Goal: Information Seeking & Learning: Find specific fact

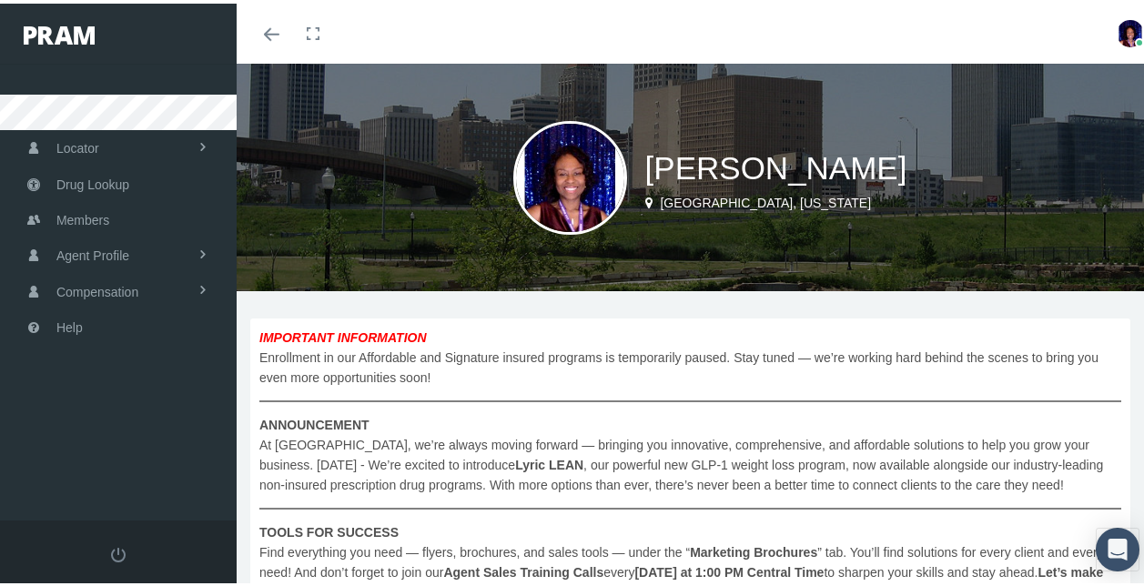
click at [114, 178] on span "Drug Lookup" at bounding box center [92, 181] width 73 height 35
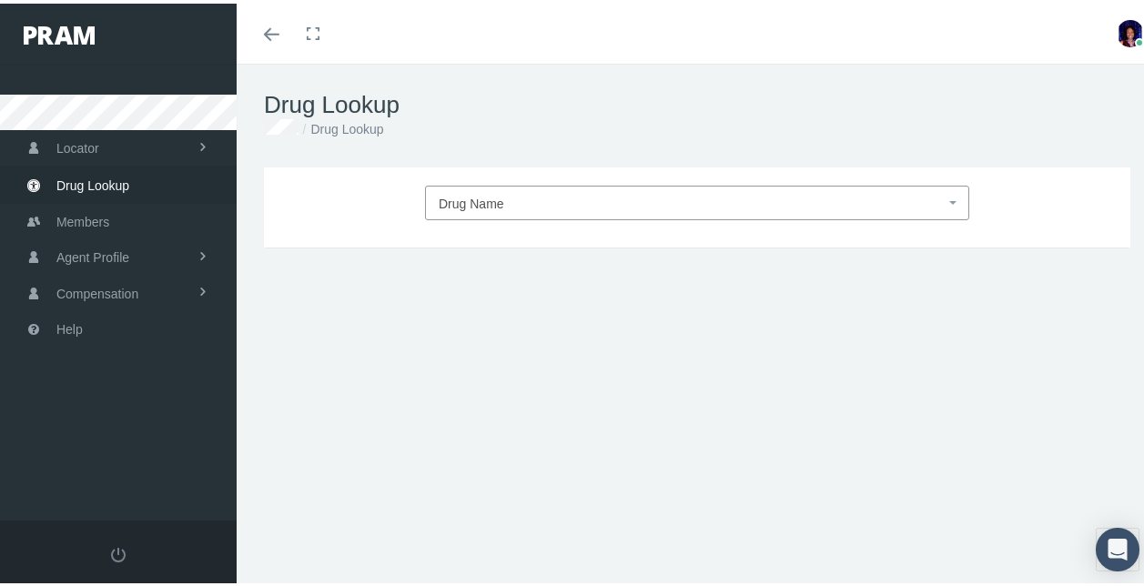
click at [468, 195] on span "Drug Name" at bounding box center [472, 200] width 66 height 15
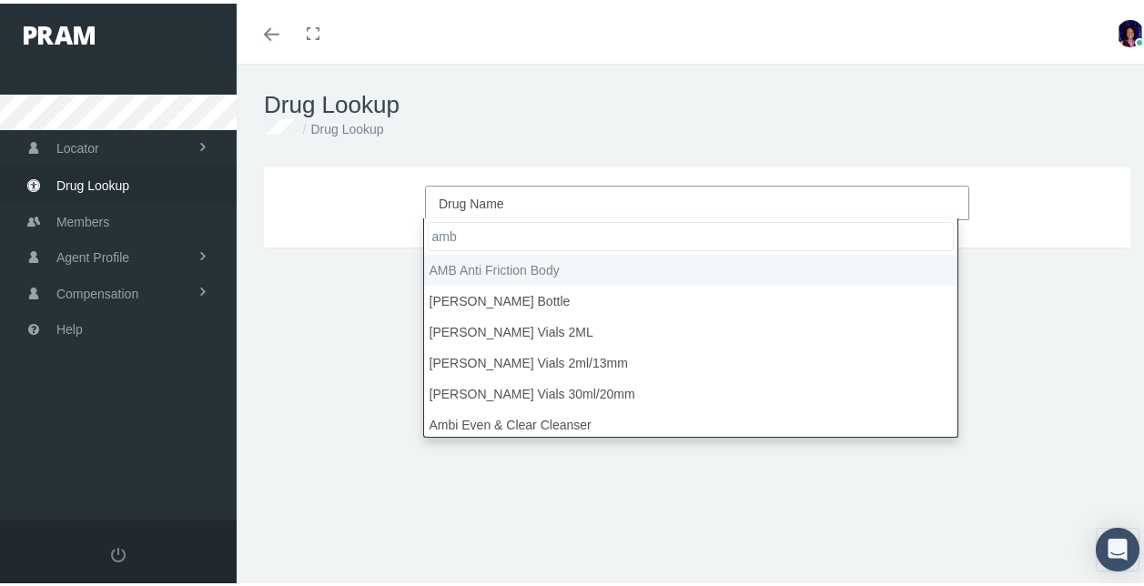
type input "ambi"
select select "[MEDICAL_DATA]"
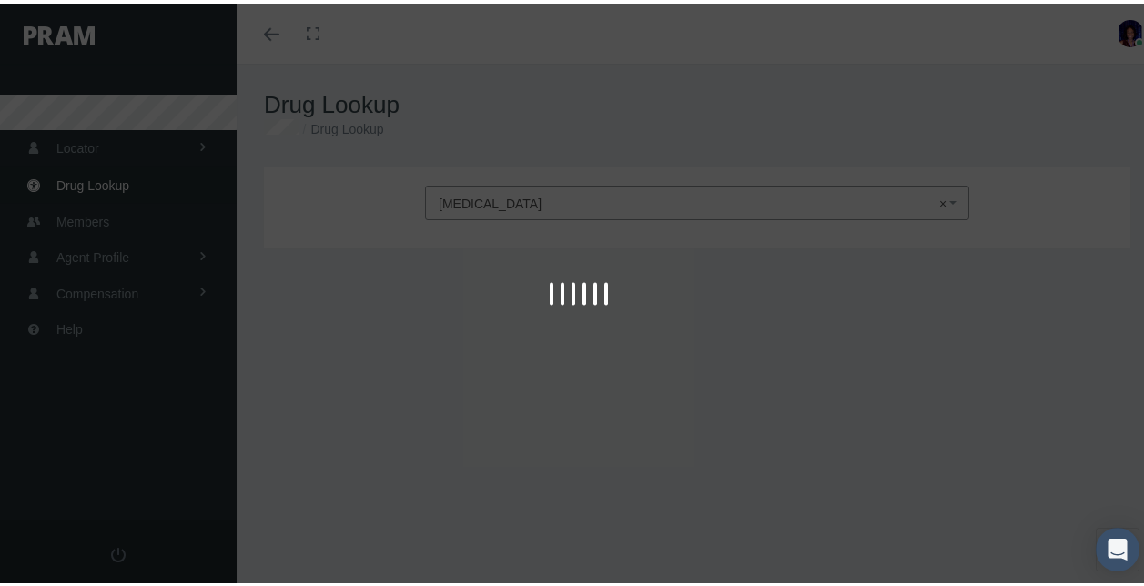
type input "30"
select select "Tablet"
select select "10 MG"
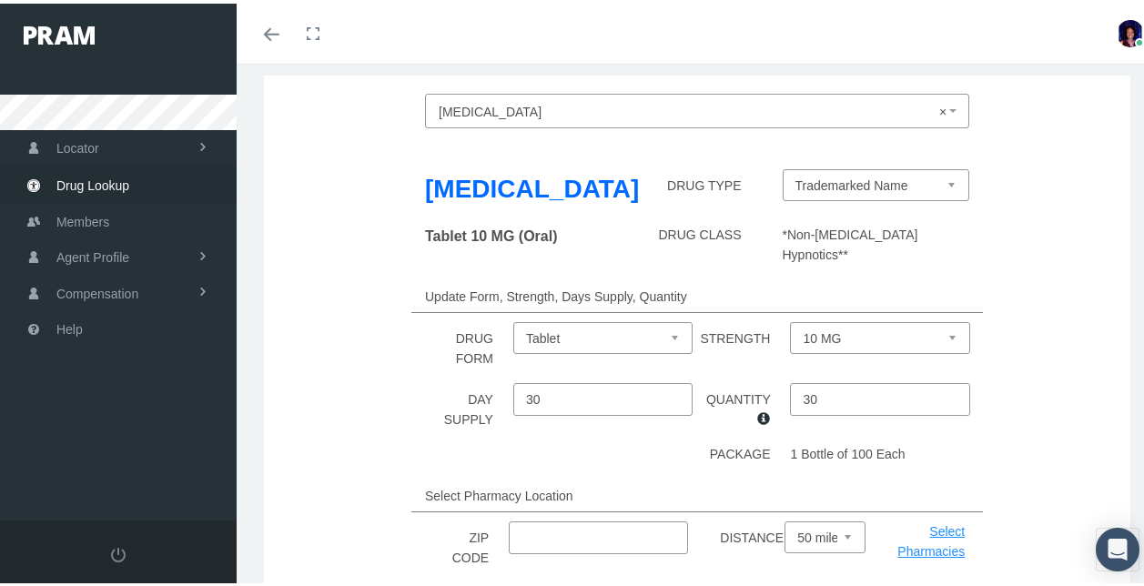
scroll to position [261, 0]
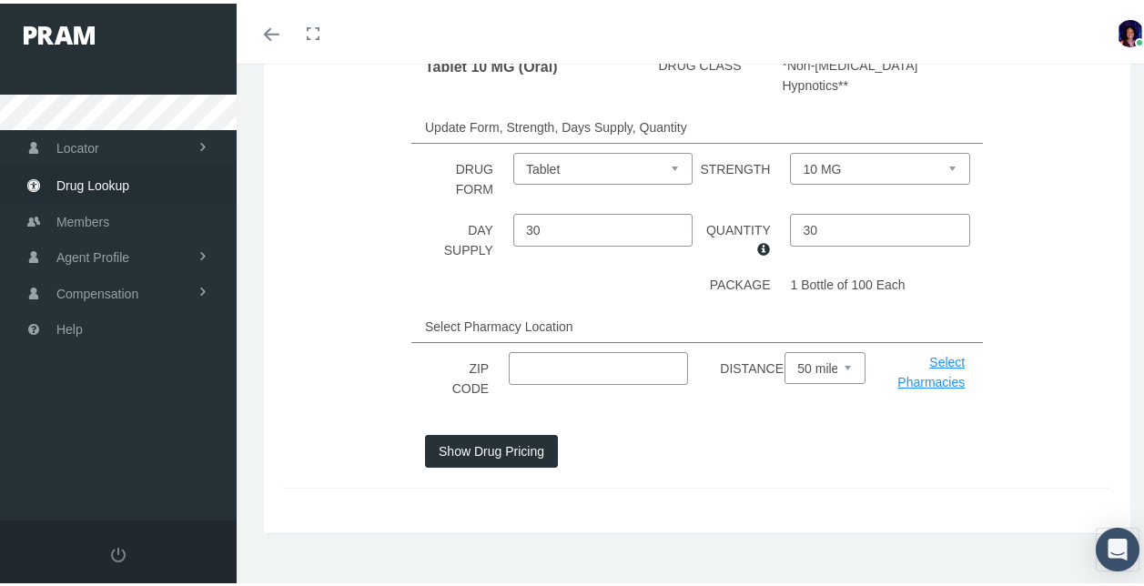
click at [638, 349] on input "text" at bounding box center [598, 365] width 179 height 33
type input "73012"
click at [516, 441] on button "Show Drug Pricing" at bounding box center [491, 447] width 133 height 33
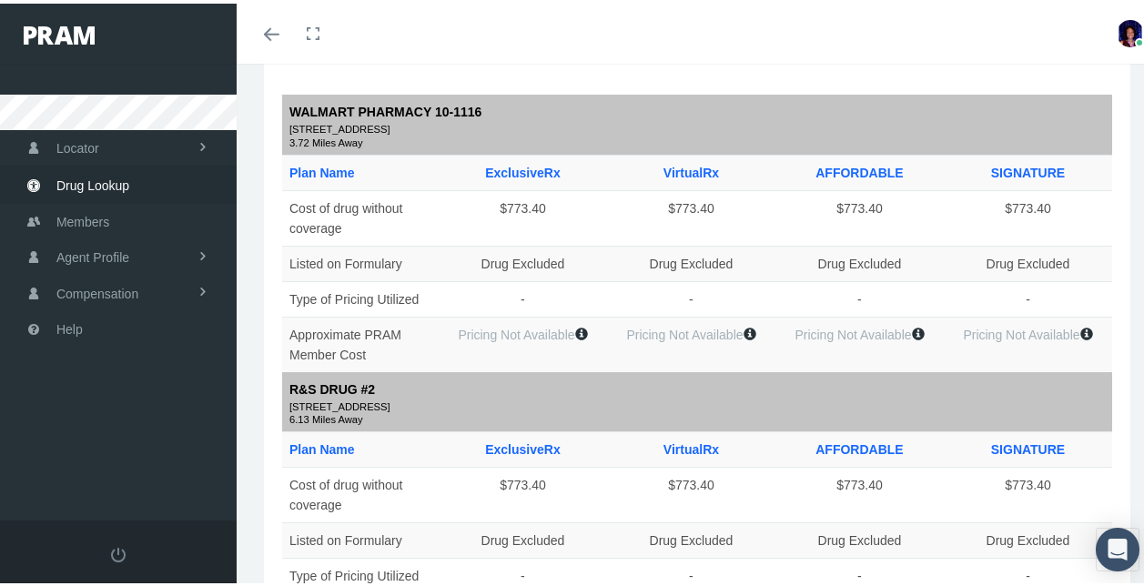
scroll to position [0, 0]
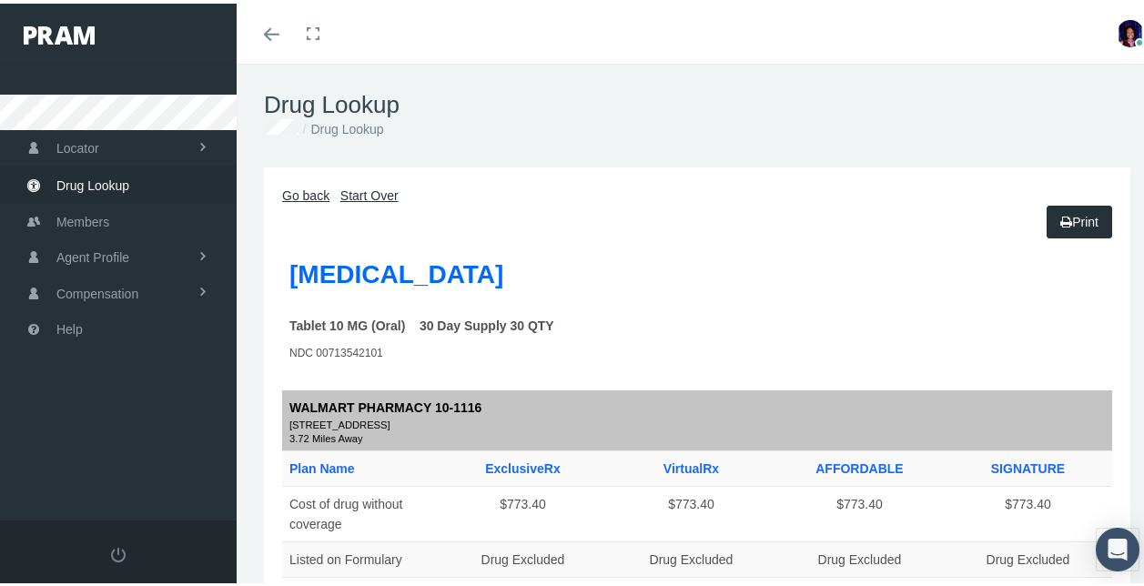
click at [293, 188] on link "Go back" at bounding box center [305, 192] width 47 height 15
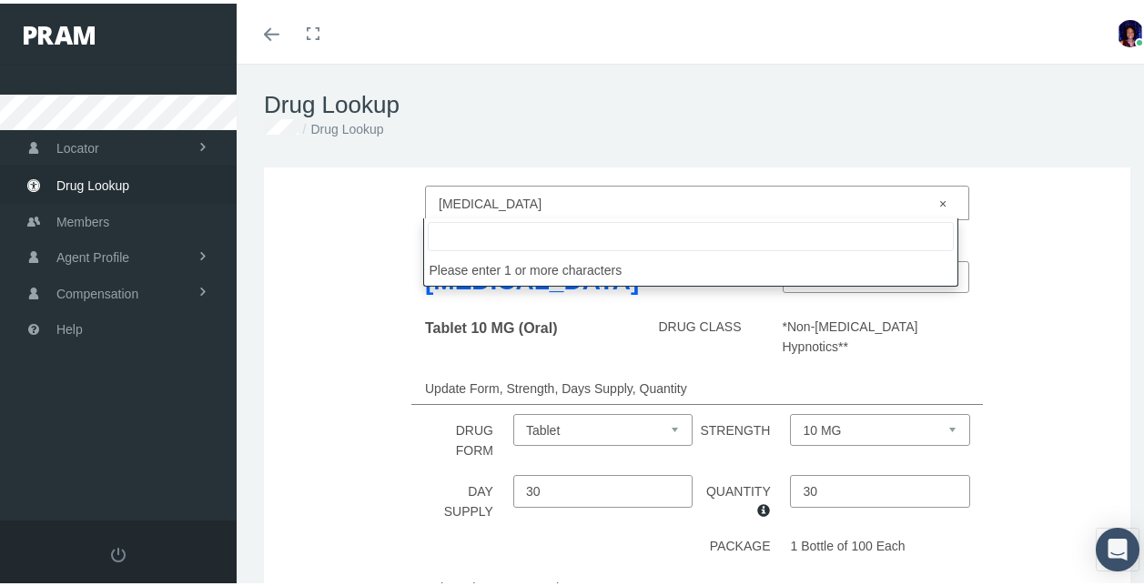
click at [570, 200] on span "× Ambien" at bounding box center [692, 200] width 506 height 24
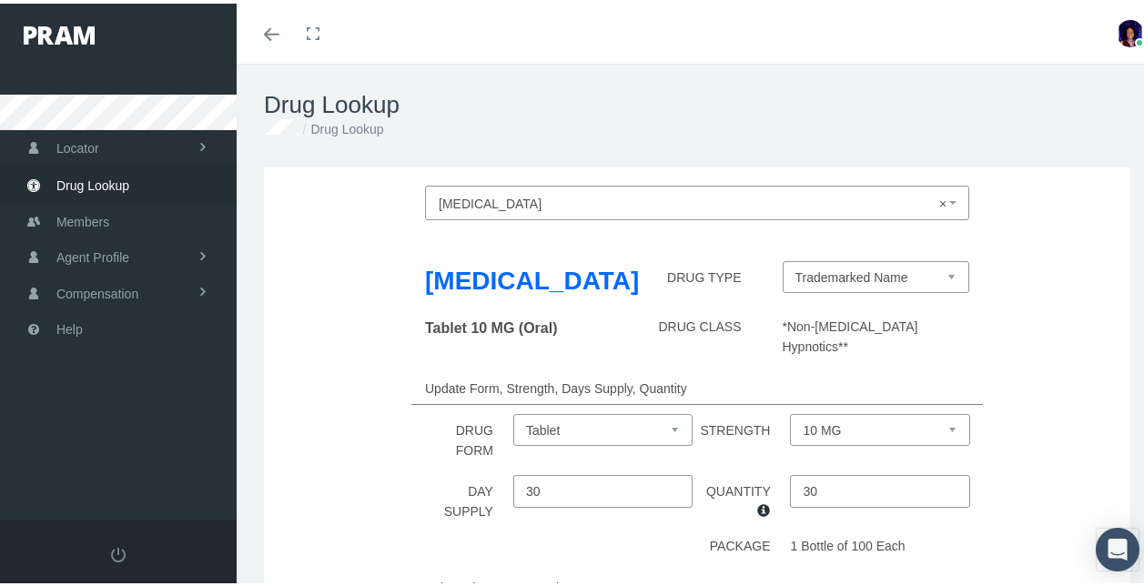
click at [570, 200] on span "× Ambien" at bounding box center [692, 200] width 506 height 24
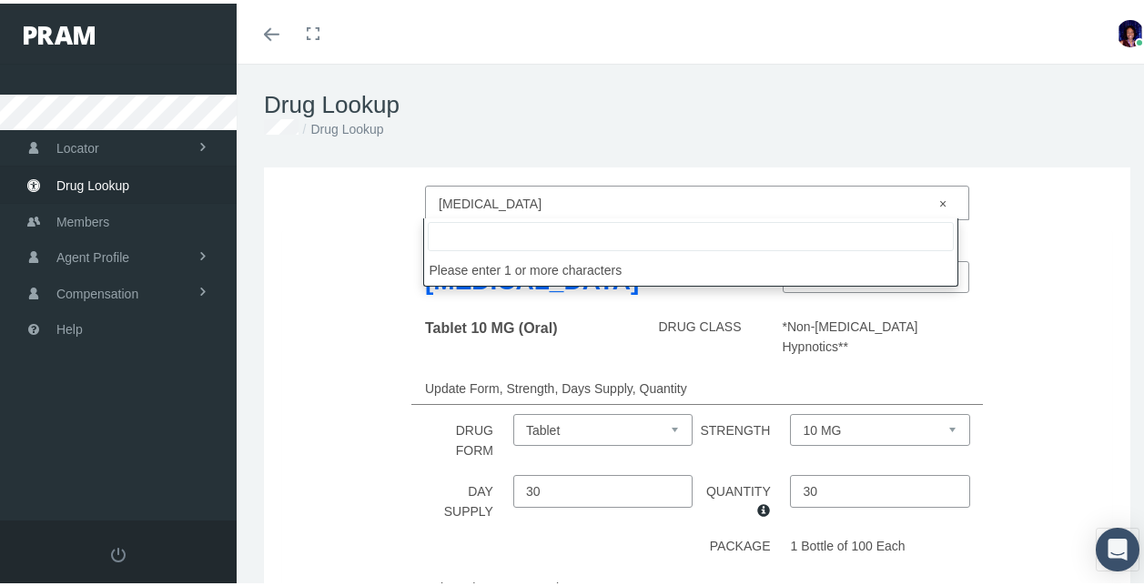
click at [570, 200] on span "× Ambien" at bounding box center [692, 200] width 506 height 24
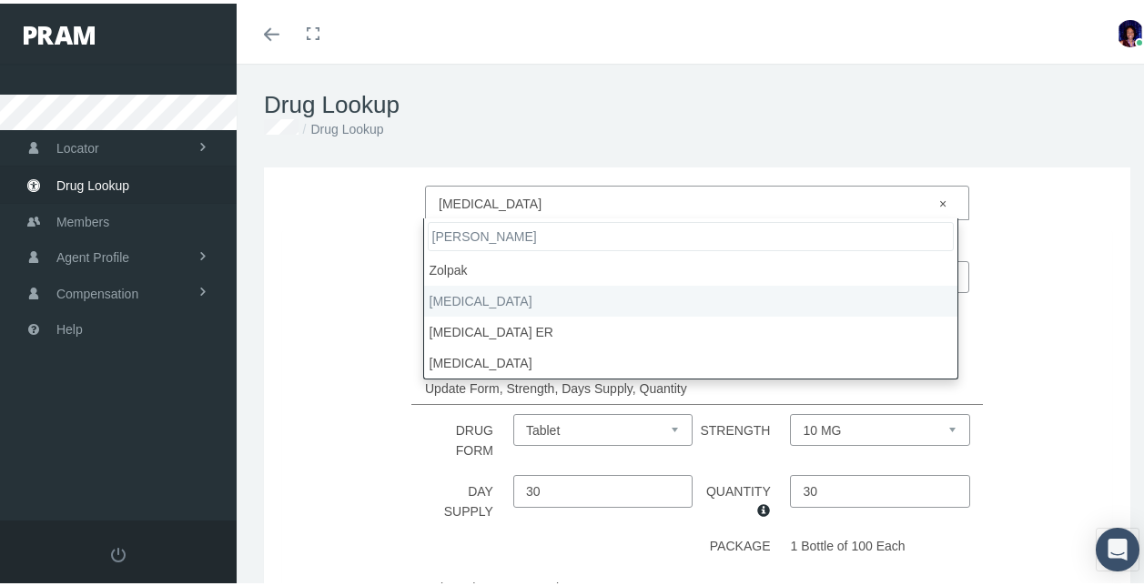
type input "zolp"
select select "Zolpidem Tartrate"
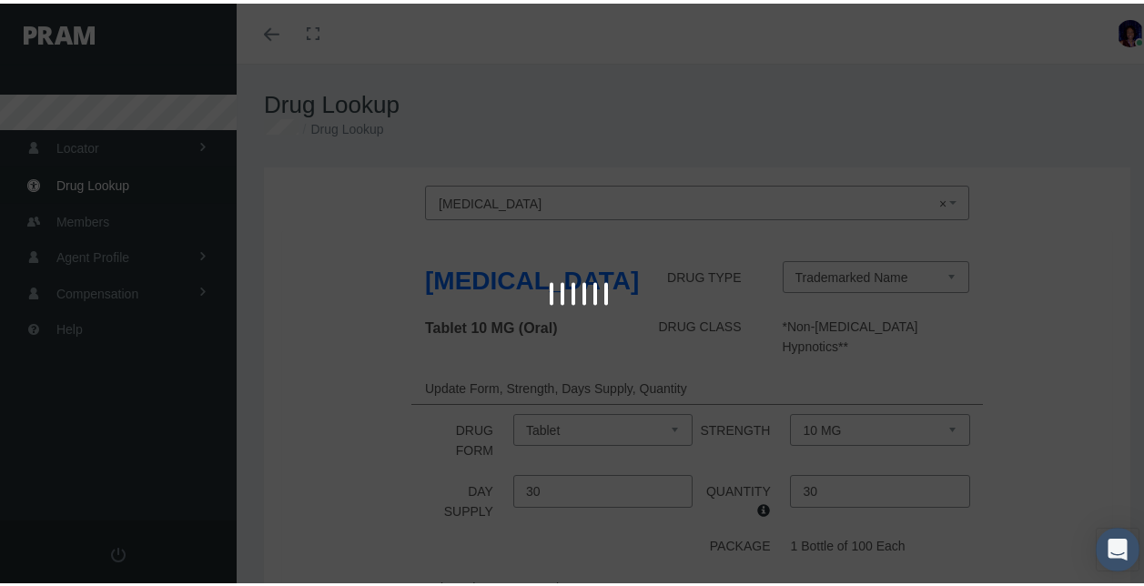
select select "Tablet"
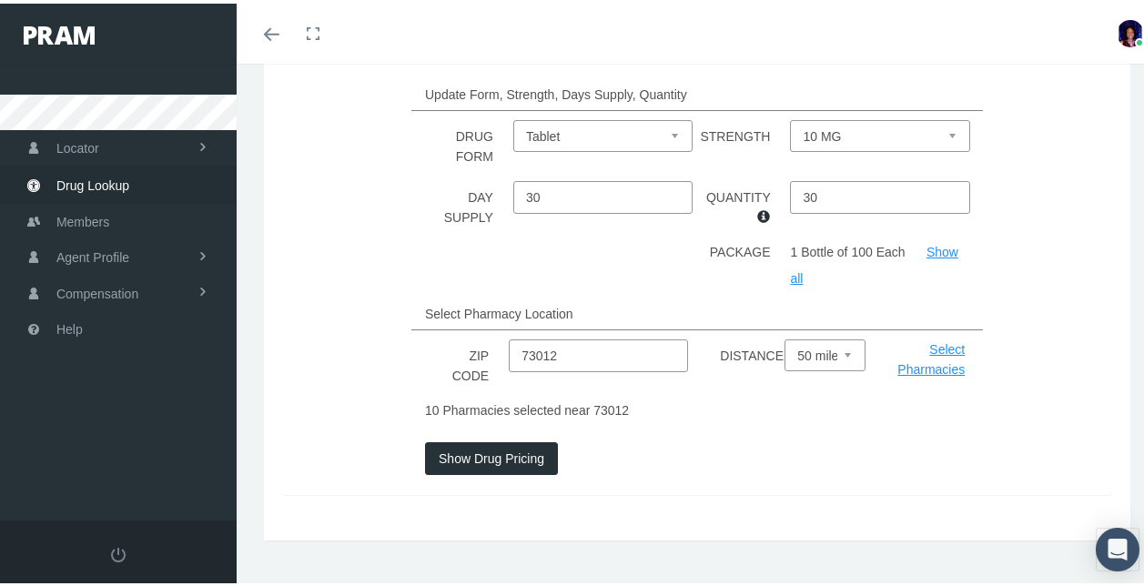
scroll to position [295, 0]
click at [488, 470] on button "Show Drug Pricing" at bounding box center [491, 454] width 133 height 33
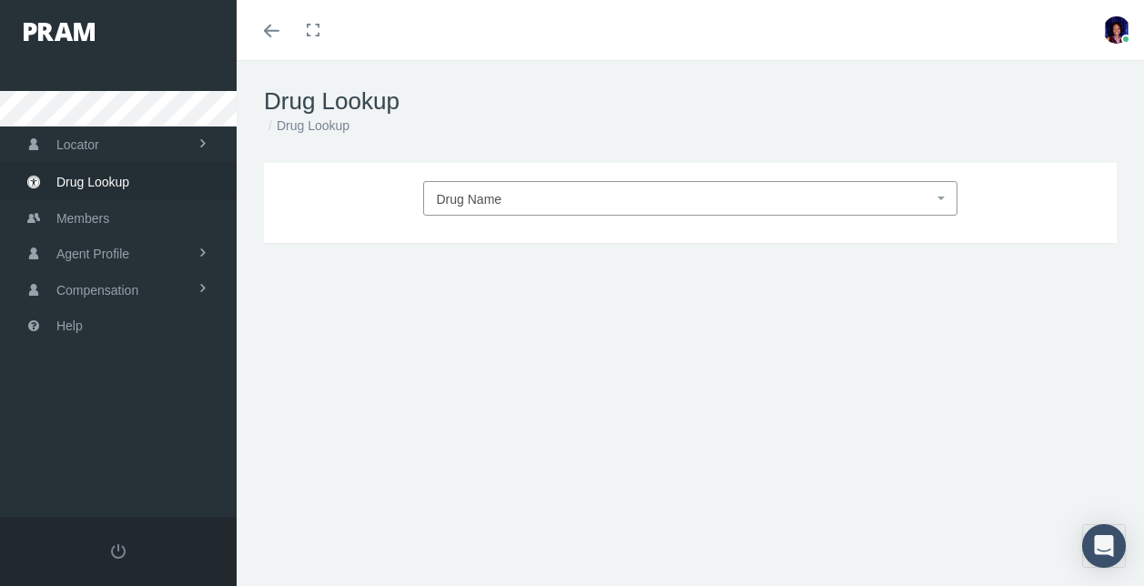
scroll to position [52, 0]
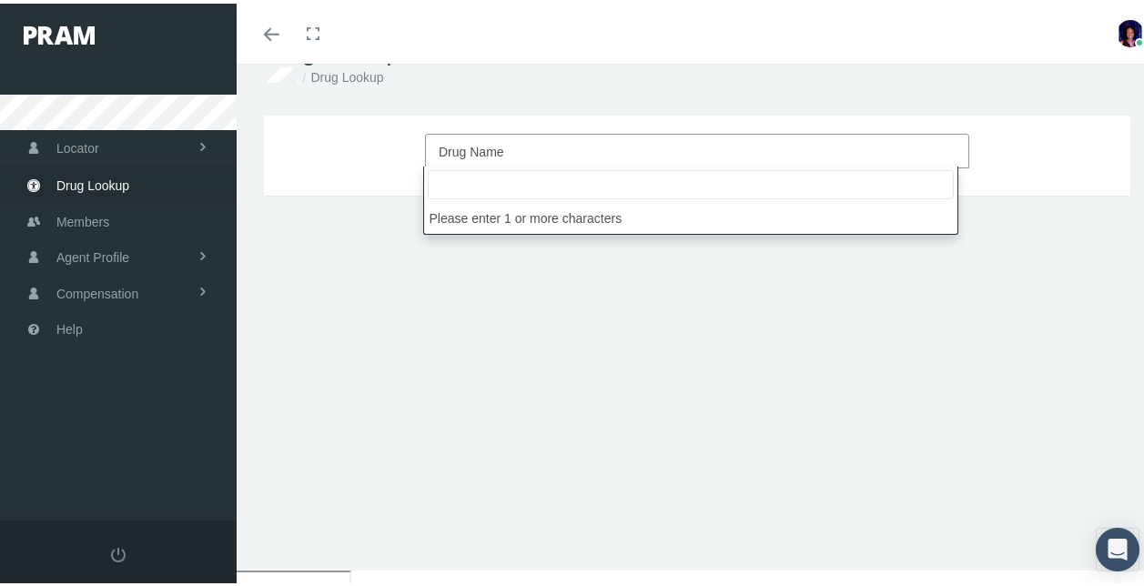
click at [512, 145] on span "Drug Name" at bounding box center [692, 149] width 506 height 24
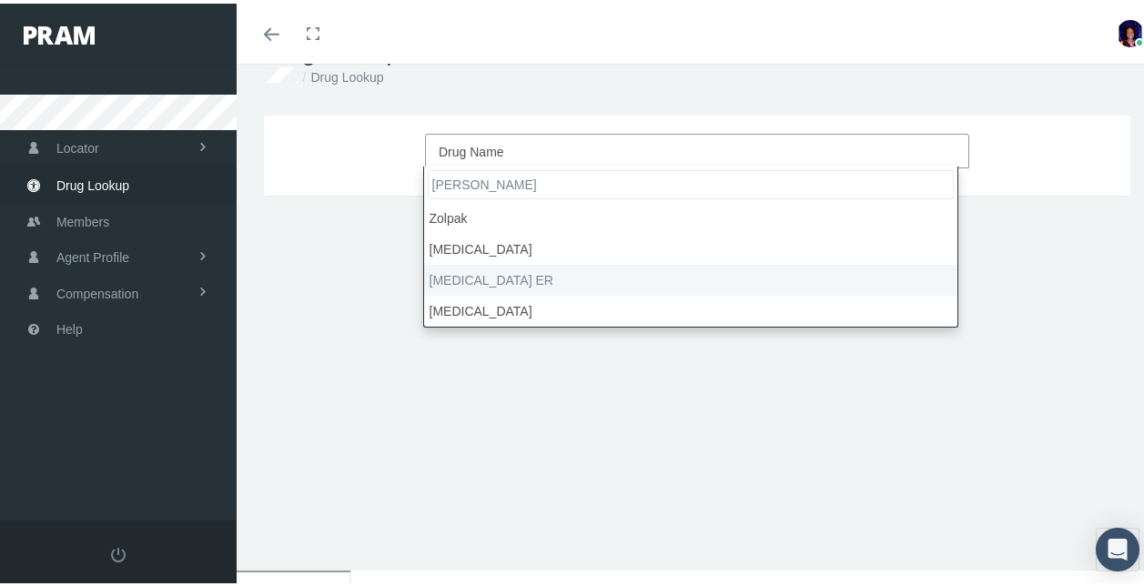
type input "[PERSON_NAME]"
select select "[MEDICAL_DATA] ER"
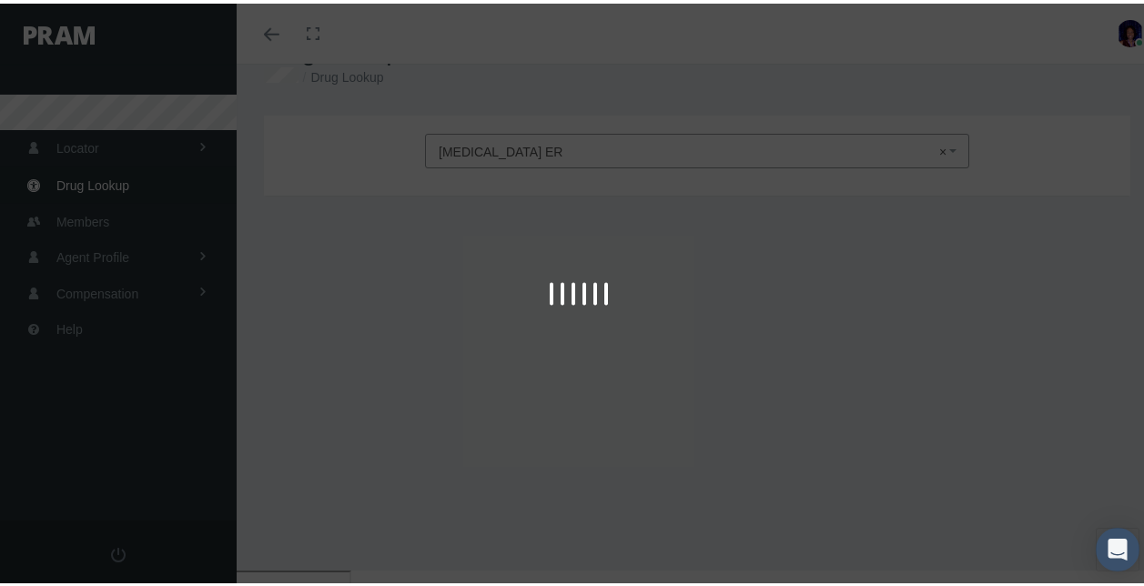
select select "Tablet Extended Release"
select select "12.5 MG"
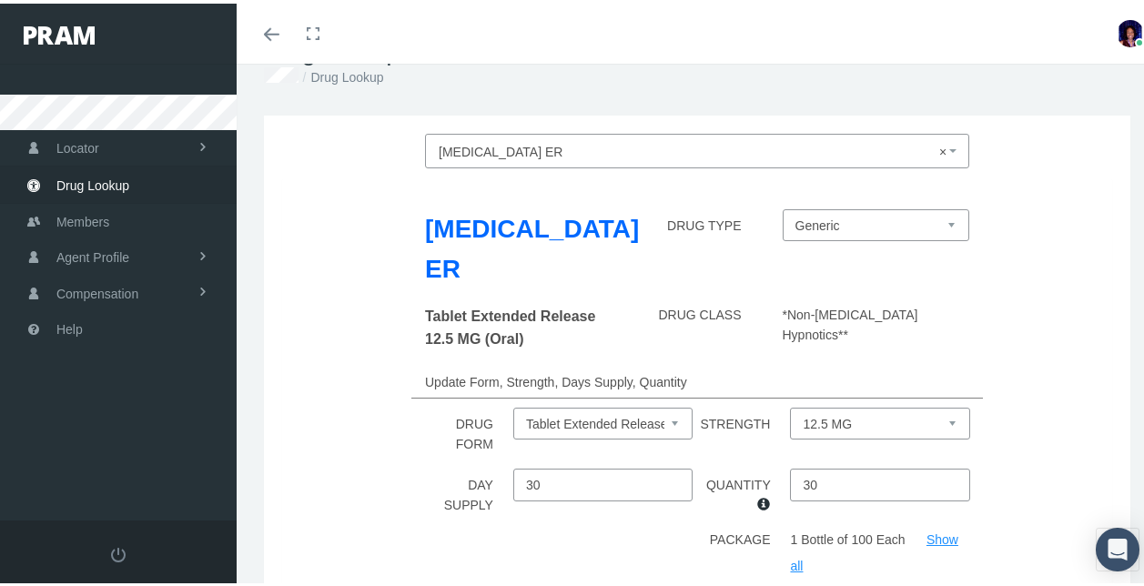
click at [936, 420] on select "12.5 MG 6.25 MG" at bounding box center [879, 420] width 179 height 32
click at [981, 277] on div "Zolpidem Tartrate ER DRUG TYPE Generic Ambien CR (Trademarked Name)" at bounding box center [696, 249] width 857 height 86
click at [359, 234] on div "Zolpidem Tartrate ER DRUG TYPE Generic Ambien CR (Trademarked Name)" at bounding box center [696, 249] width 857 height 86
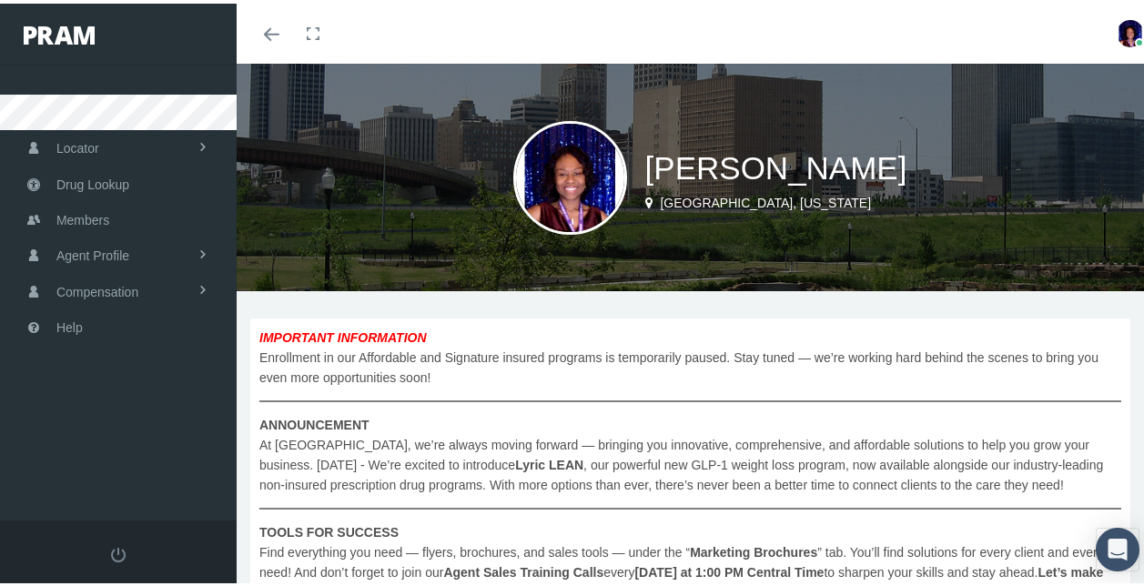
click at [427, 58] on div "Toggle menubar Toggle fullscreen Profile Logout" at bounding box center [697, 30] width 894 height 60
